Goal: Transaction & Acquisition: Subscribe to service/newsletter

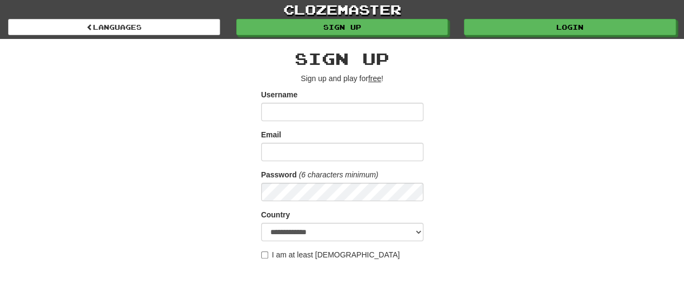
drag, startPoint x: 0, startPoint y: 0, endPoint x: 496, endPoint y: 137, distance: 514.1
click at [496, 137] on div "**********" at bounding box center [342, 228] width 633 height 378
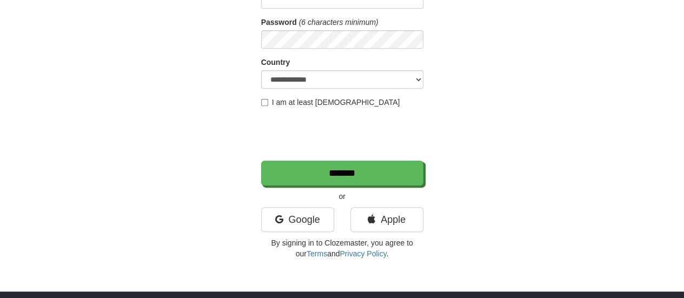
scroll to position [162, 0]
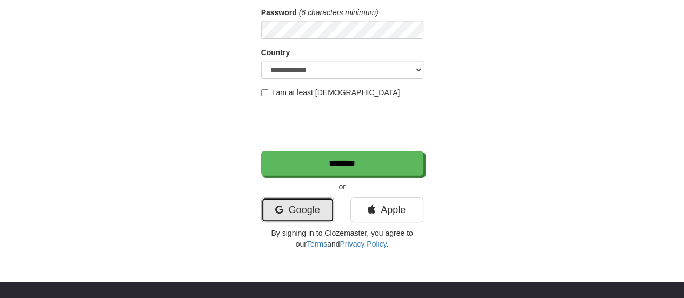
click at [321, 206] on link "Google" at bounding box center [297, 209] width 73 height 25
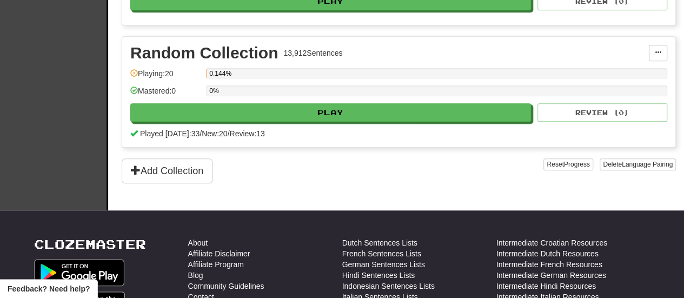
scroll to position [270, 0]
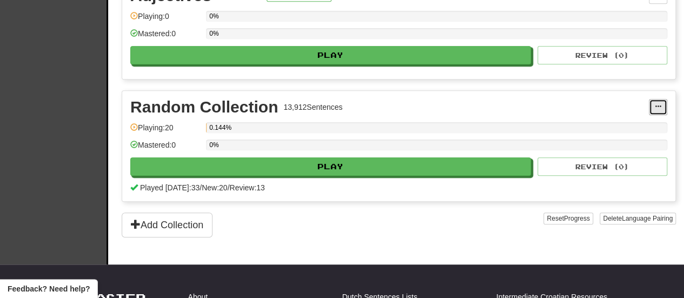
click at [664, 107] on button at bounding box center [658, 107] width 18 height 16
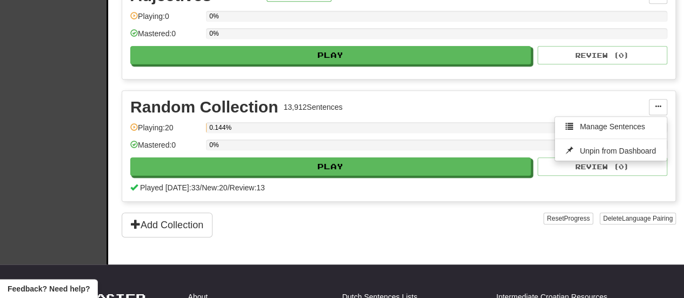
click at [593, 102] on div "Random Collection 13,912 Sentences" at bounding box center [389, 107] width 519 height 16
